Goal: Information Seeking & Learning: Understand process/instructions

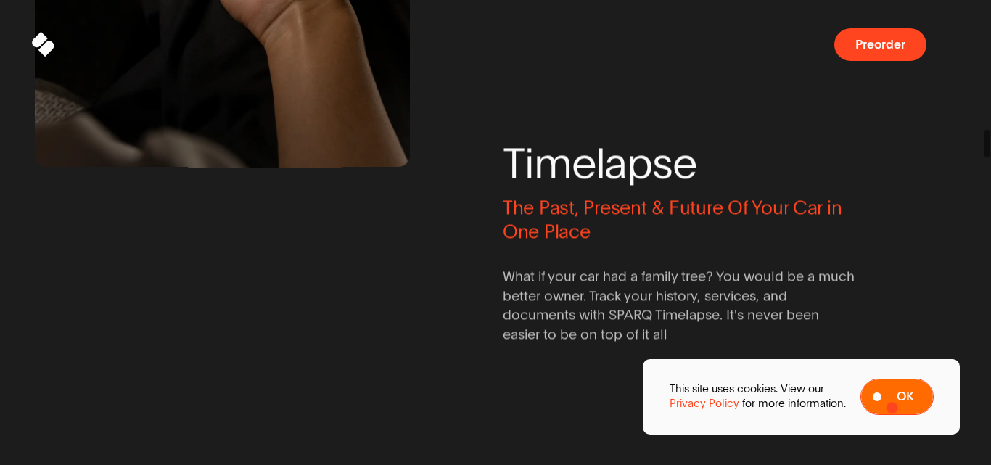
click at [895, 406] on button "Ok" at bounding box center [897, 397] width 73 height 36
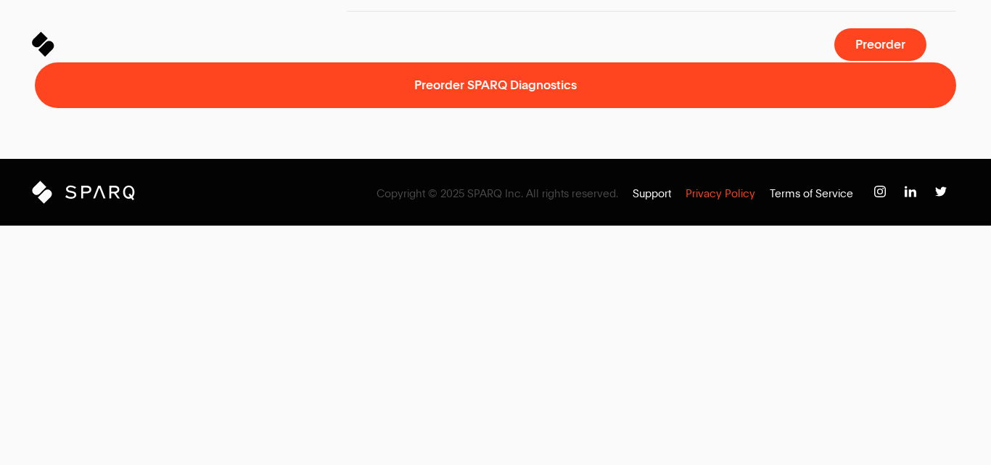
click at [737, 202] on p "Privacy Policy" at bounding box center [721, 194] width 70 height 15
click at [712, 202] on p "Privacy Policy" at bounding box center [721, 194] width 70 height 15
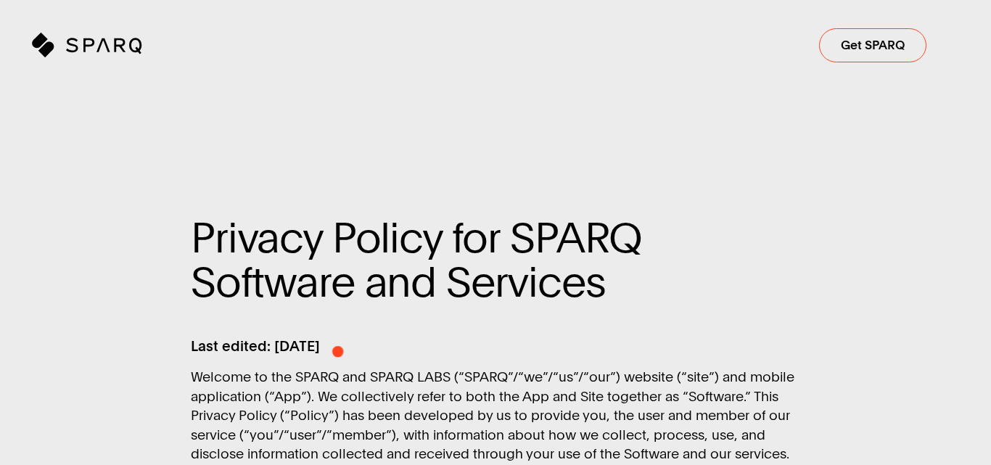
click at [320, 351] on span "Last edited: [DATE]" at bounding box center [255, 346] width 129 height 15
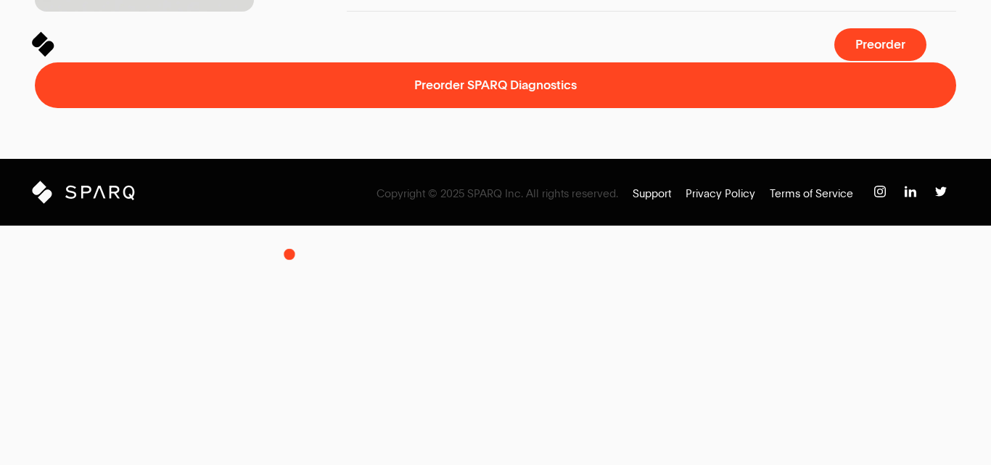
click at [290, 62] on span at bounding box center [496, 37] width 922 height 51
click at [714, 202] on p "Privacy Policy" at bounding box center [721, 194] width 70 height 15
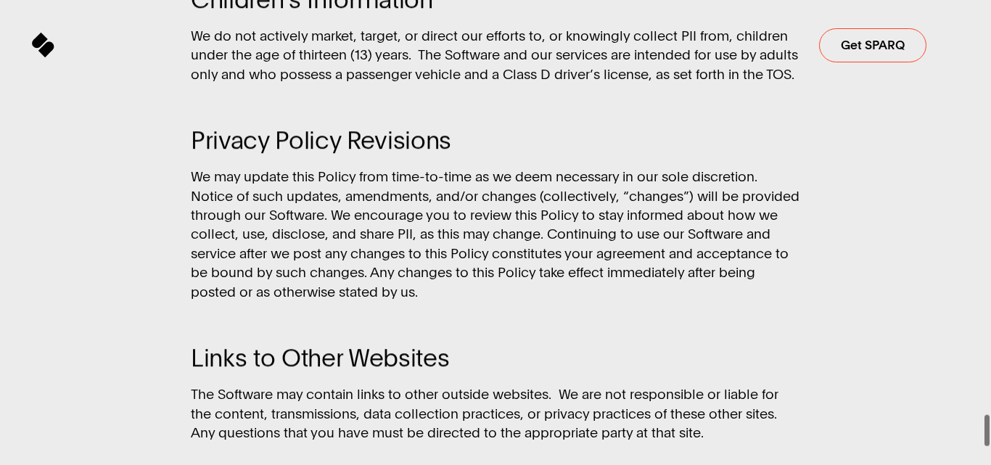
drag, startPoint x: 983, startPoint y: 141, endPoint x: 981, endPoint y: 491, distance: 349.8
click at [981, 0] on html "Sparq Keeps You Moving ® Meet SPARQ Diagnostics 0% Sparq Get SPARQ Privacy Poli…" at bounding box center [495, 0] width 991 height 0
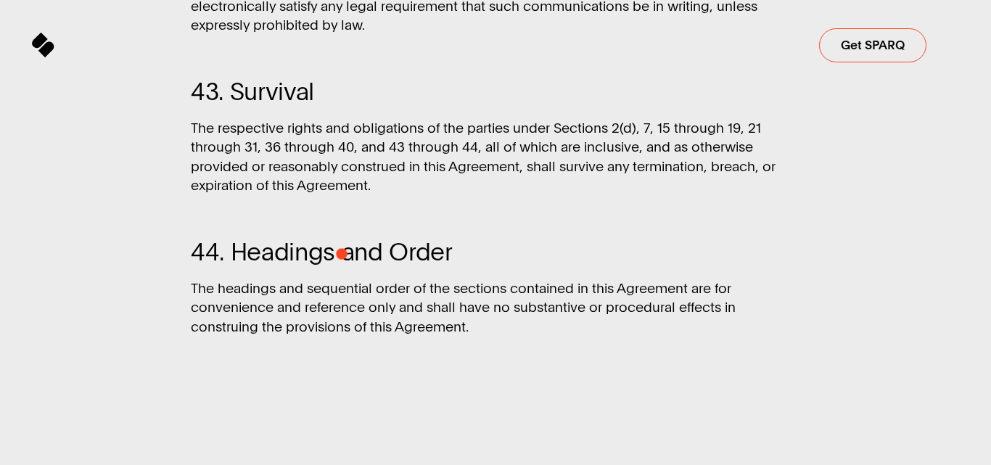
click at [319, 337] on span at bounding box center [496, 445] width 922 height 216
click at [293, 337] on span at bounding box center [496, 445] width 922 height 216
